Goal: Task Accomplishment & Management: Use online tool/utility

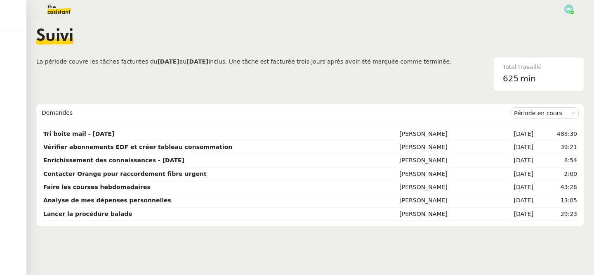
click at [45, 5] on img at bounding box center [53, 9] width 64 height 18
